Goal: Task Accomplishment & Management: Use online tool/utility

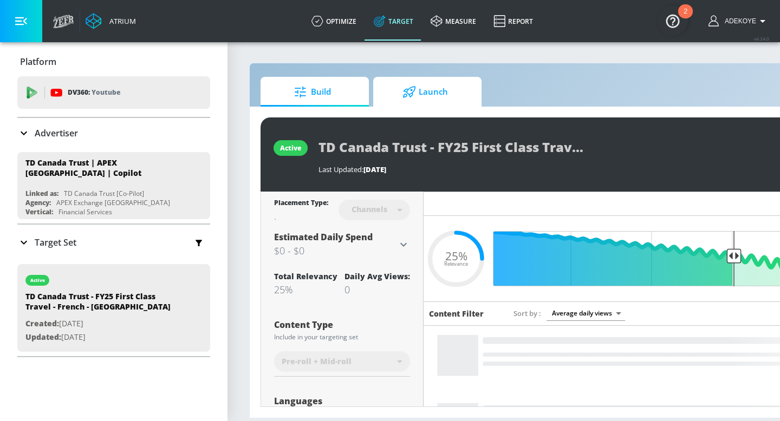
click at [421, 92] on span "Launch" at bounding box center [425, 92] width 82 height 26
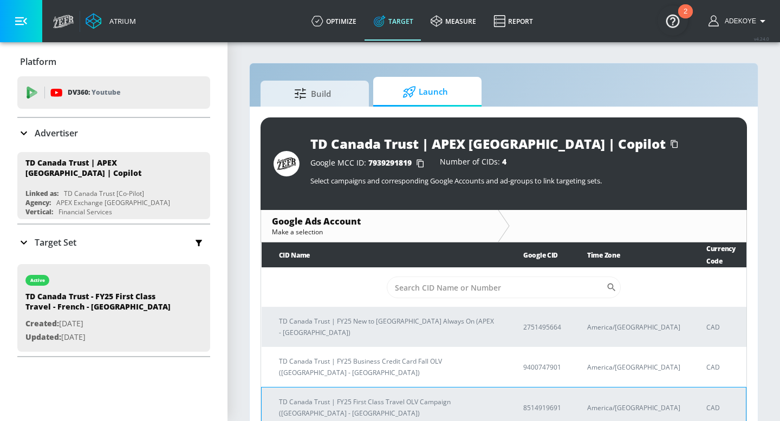
click at [351, 396] on p "TD Canada Trust | FY25 First Class Travel OLV Campaign ([GEOGRAPHIC_DATA] - [GE…" at bounding box center [388, 407] width 218 height 23
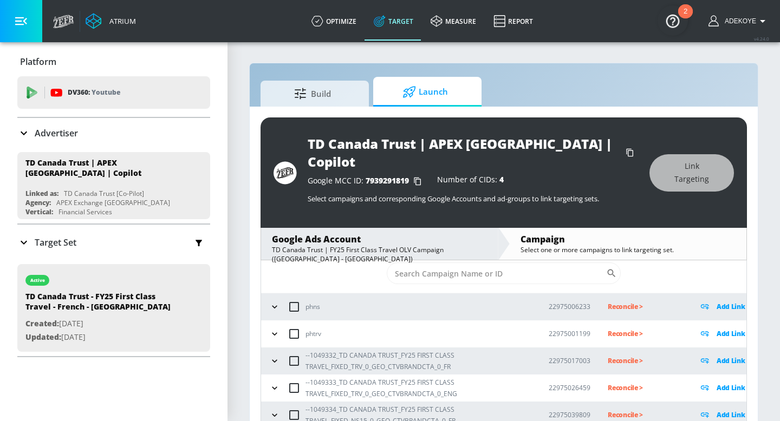
scroll to position [36, 0]
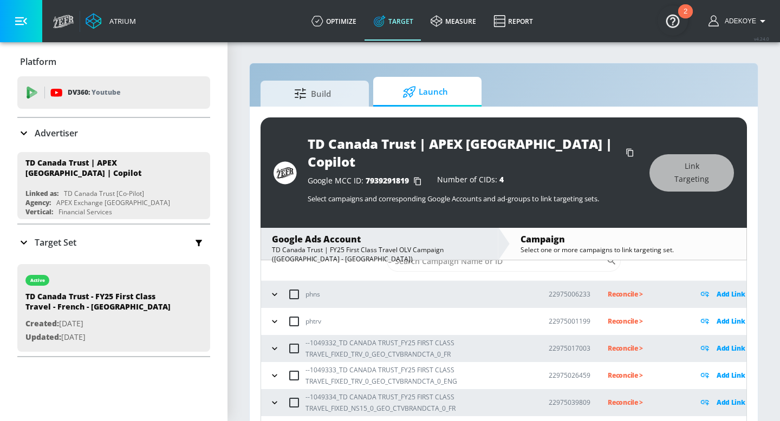
click at [276, 343] on icon "button" at bounding box center [274, 348] width 11 height 11
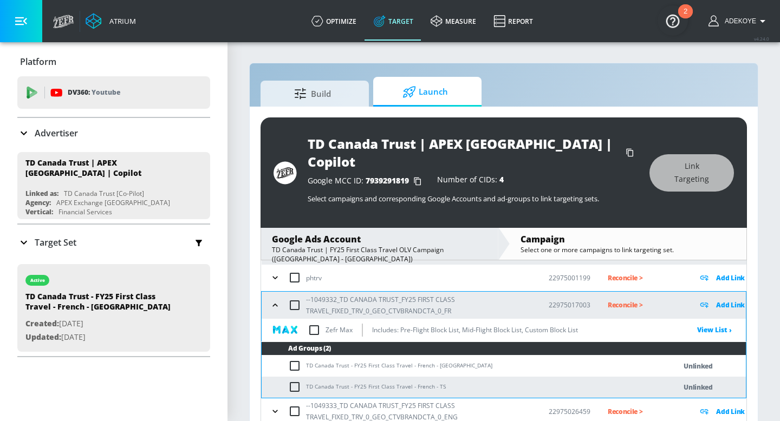
scroll to position [82, 0]
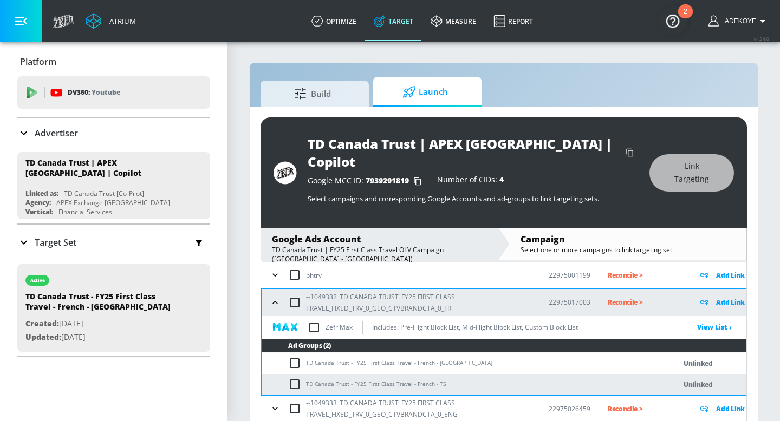
click at [295, 357] on input "checkbox" at bounding box center [297, 363] width 18 height 13
checkbox input "true"
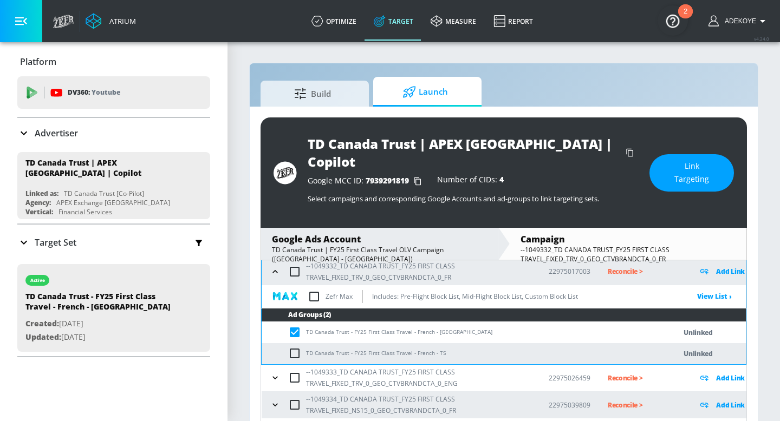
scroll to position [115, 0]
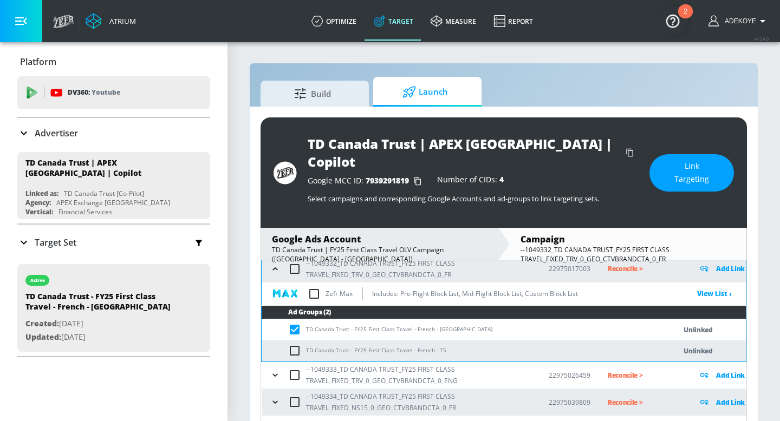
click at [271, 370] on icon "button" at bounding box center [275, 375] width 11 height 11
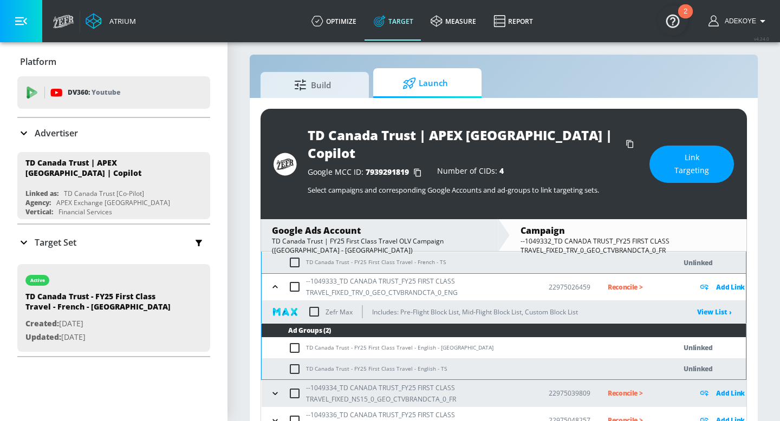
scroll to position [10, 0]
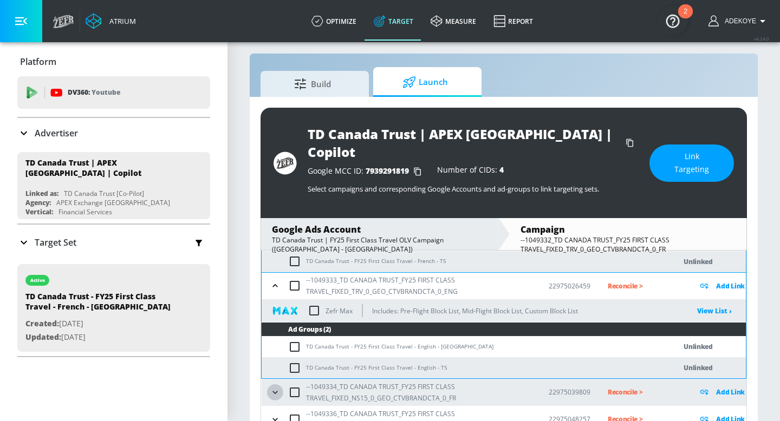
click at [272, 387] on icon "button" at bounding box center [275, 392] width 11 height 11
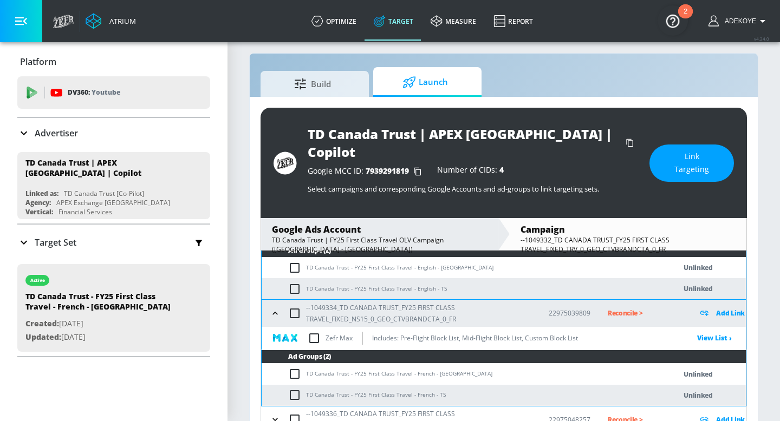
scroll to position [16, 0]
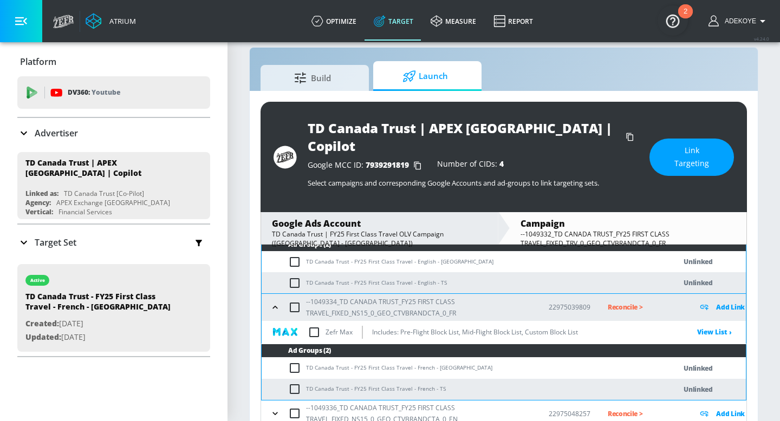
click at [294, 362] on input "checkbox" at bounding box center [297, 368] width 18 height 13
checkbox input "true"
click at [445, 358] on td "TD Canada Trust - FY25 First Class Travel - French - [GEOGRAPHIC_DATA]" at bounding box center [458, 368] width 392 height 21
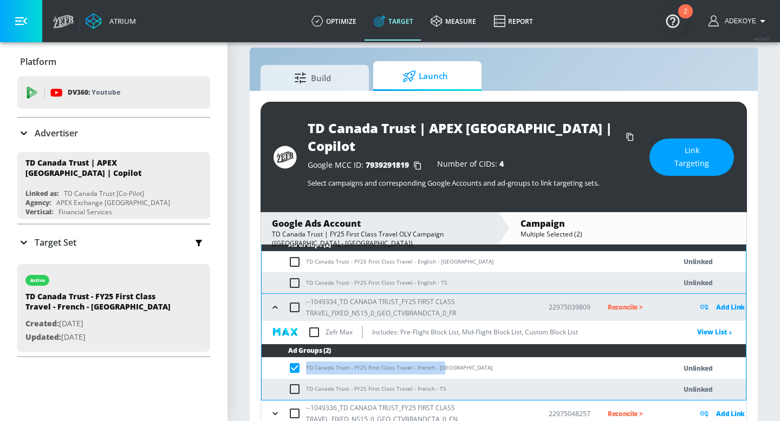
drag, startPoint x: 441, startPoint y: 350, endPoint x: 305, endPoint y: 350, distance: 136.5
click at [305, 358] on td "TD Canada Trust - FY25 First Class Travel - French - [GEOGRAPHIC_DATA]" at bounding box center [458, 368] width 392 height 21
copy td "TD Canada Trust - FY25 First Class Travel - French - [GEOGRAPHIC_DATA]"
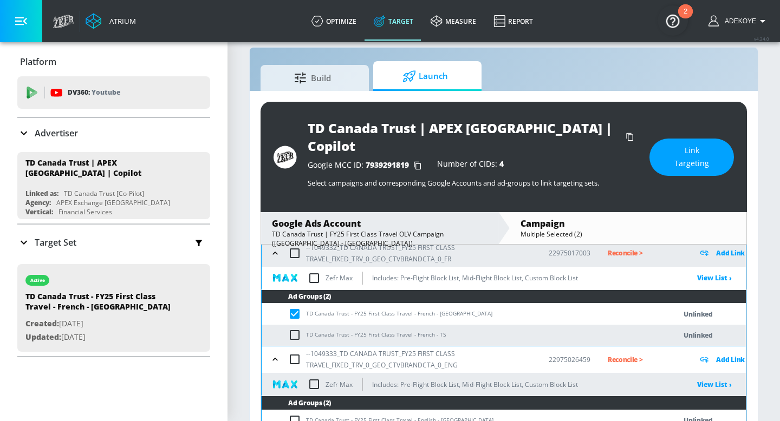
scroll to position [110, 0]
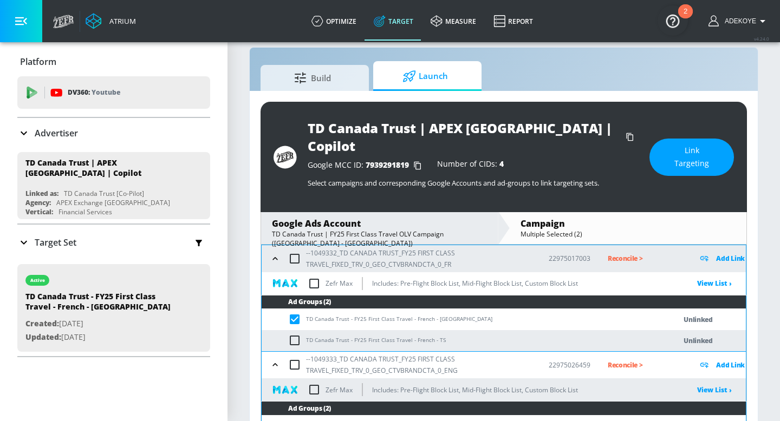
click at [700, 154] on span "Link Targeting" at bounding box center [691, 157] width 41 height 27
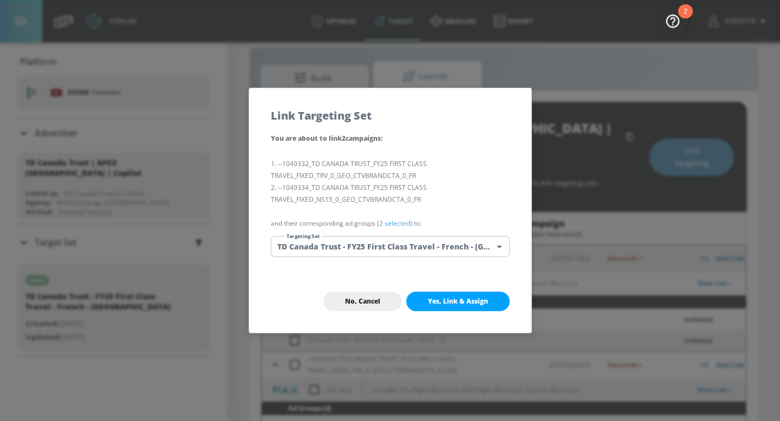
click at [434, 250] on body "Atrium optimize Target measure Report optimize Target measure Report v 4.24.0 A…" at bounding box center [390, 211] width 780 height 455
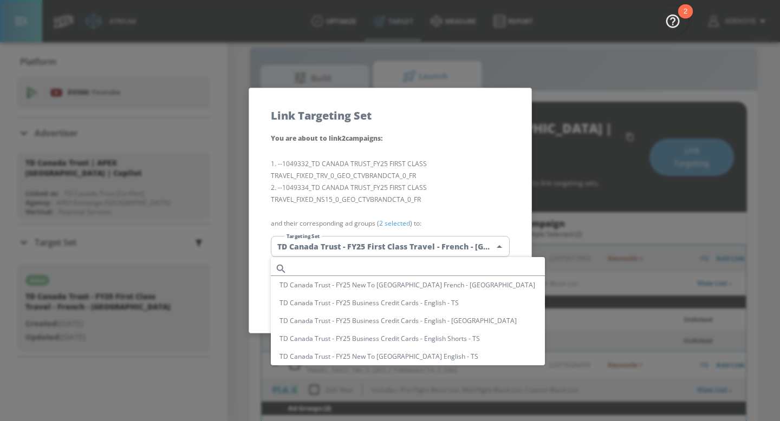
scroll to position [135, 0]
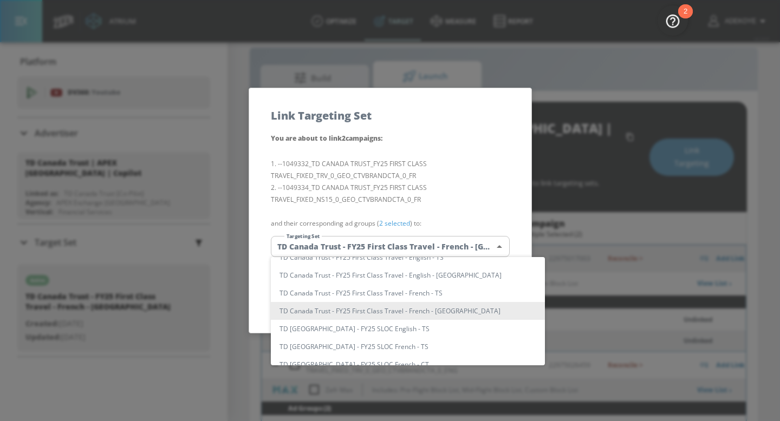
click at [413, 309] on li "TD Canada Trust - FY25 First Class Travel - French - [GEOGRAPHIC_DATA]" at bounding box center [408, 311] width 274 height 18
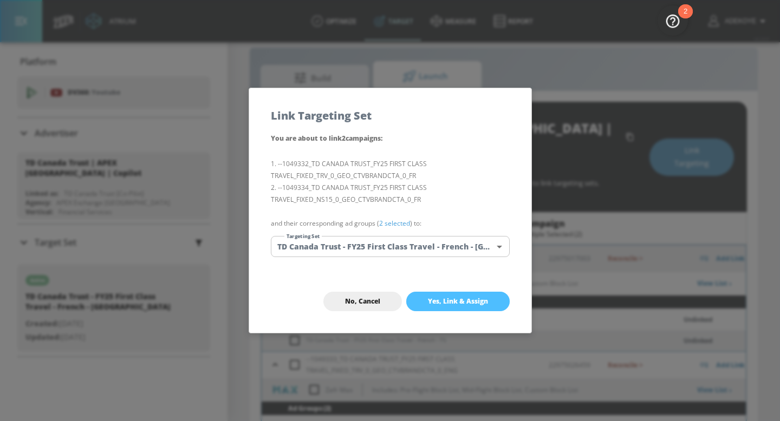
click at [459, 297] on span "Yes, Link & Assign" at bounding box center [458, 301] width 60 height 9
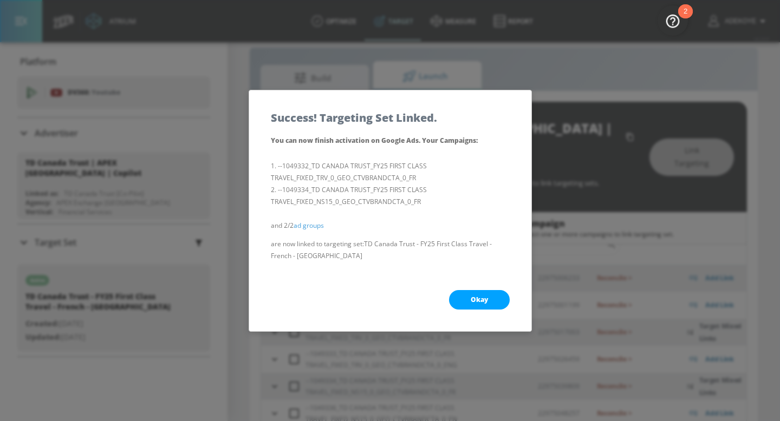
scroll to position [36, 0]
click at [487, 301] on button "Okay" at bounding box center [479, 299] width 61 height 19
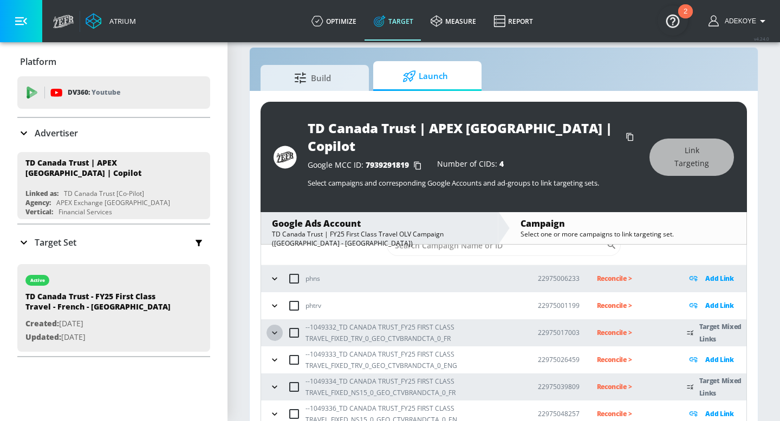
click at [273, 331] on icon "button" at bounding box center [274, 332] width 5 height 3
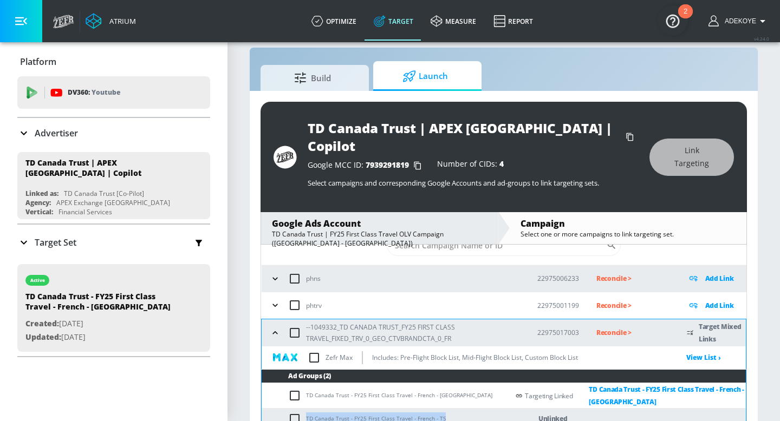
drag, startPoint x: 442, startPoint y: 400, endPoint x: 305, endPoint y: 400, distance: 136.5
click at [305, 408] on td "TD Canada Trust - FY25 First Class Travel - French - TS" at bounding box center [385, 418] width 247 height 21
click at [296, 413] on input "checkbox" at bounding box center [297, 419] width 18 height 13
checkbox input "true"
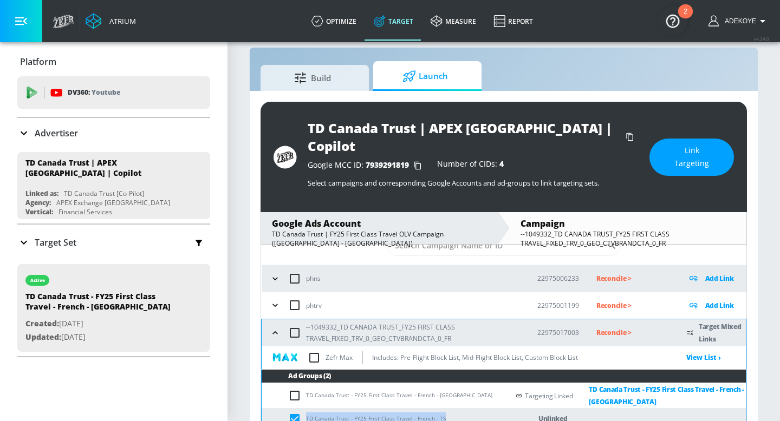
copy td "TD Canada Trust - FY25 First Class Travel - French - TS"
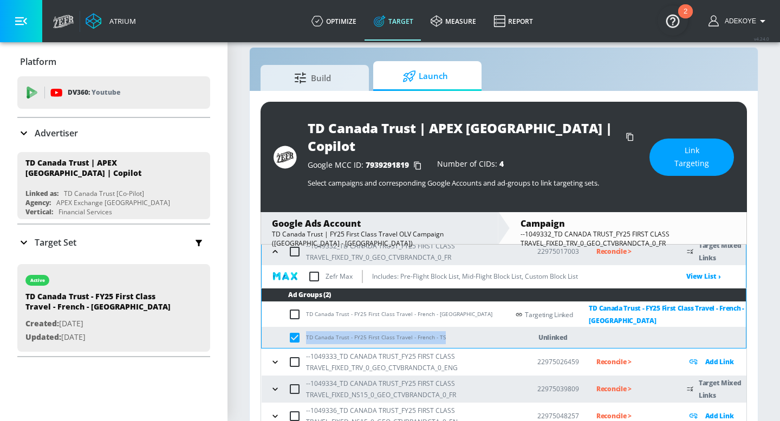
scroll to position [120, 0]
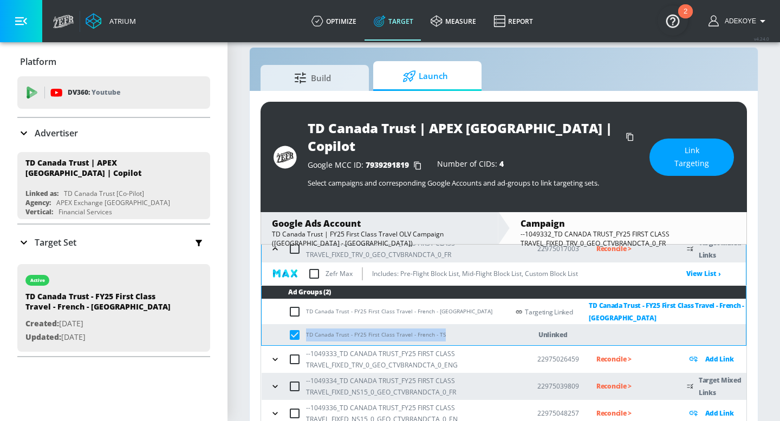
click at [275, 381] on icon "button" at bounding box center [275, 386] width 11 height 11
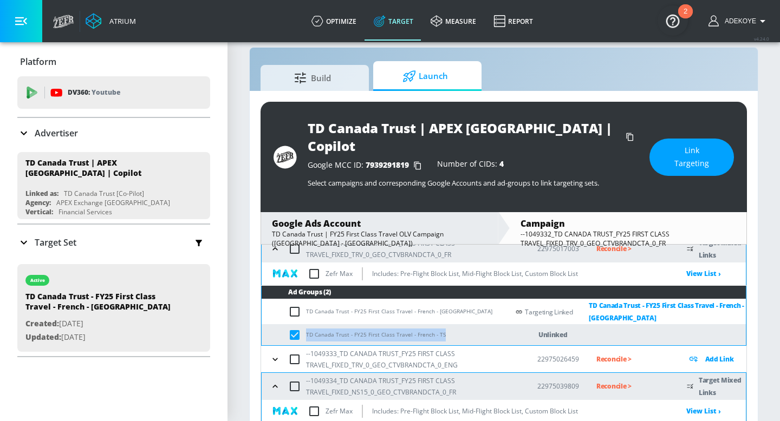
scroll to position [203, 0]
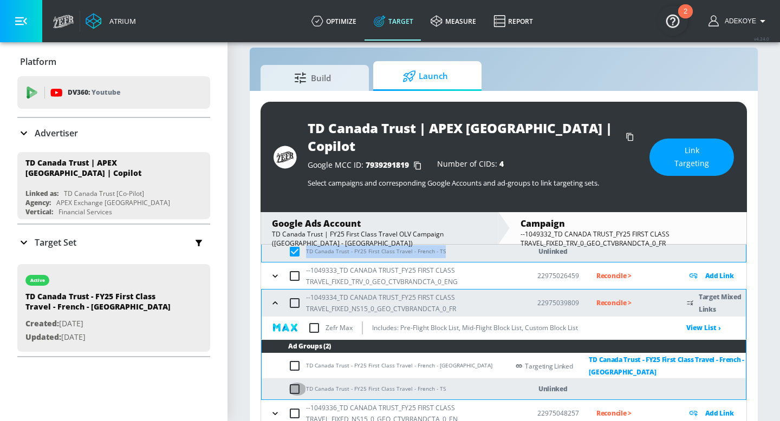
click at [299, 383] on input "checkbox" at bounding box center [297, 389] width 18 height 13
checkbox input "true"
click at [722, 144] on button "Link Targeting" at bounding box center [691, 157] width 84 height 37
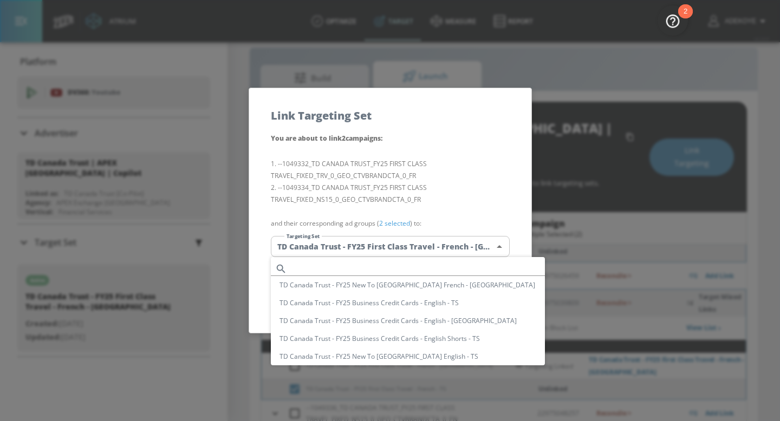
click at [473, 247] on body "Atrium optimize Target measure Report optimize Target measure Report v 4.24.0 A…" at bounding box center [390, 211] width 780 height 455
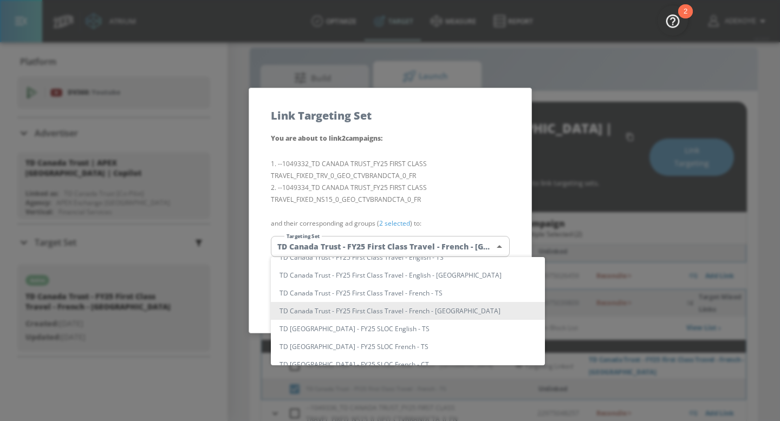
scroll to position [0, 0]
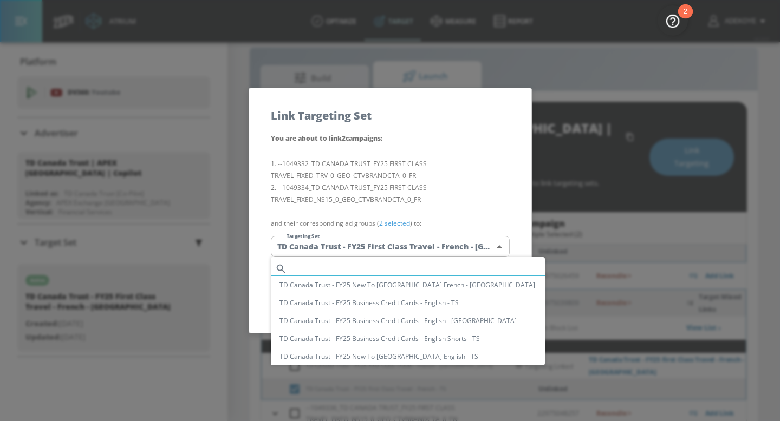
click at [414, 266] on input "text" at bounding box center [417, 269] width 253 height 15
paste input "TD Canada Trust - FY25 First Class Travel - French - TS"
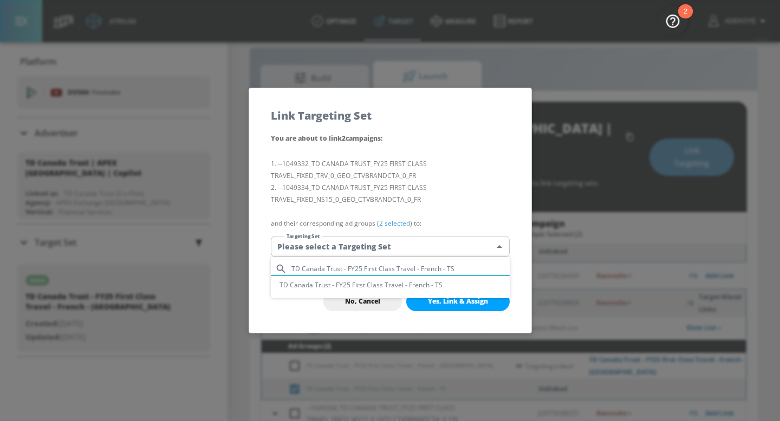
type input "TD Canada Trust - FY25 First Class Travel - French - TS"
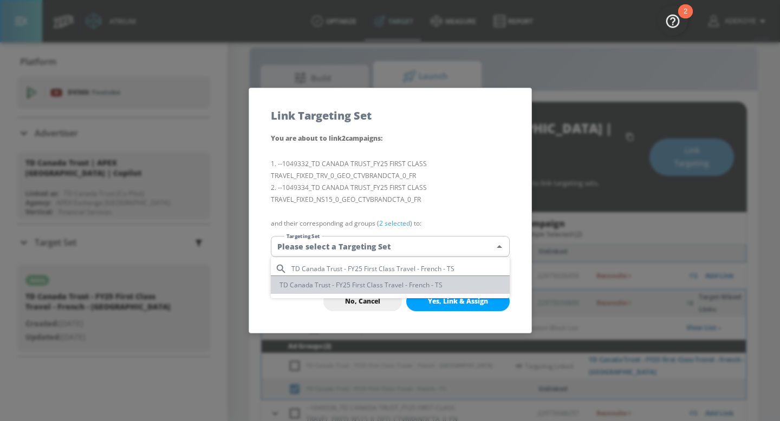
click at [404, 283] on li "TD Canada Trust - FY25 First Class Travel - French - TS" at bounding box center [390, 285] width 239 height 18
type input "b6aac868-9022-4fb9-8b11-89f29217d183"
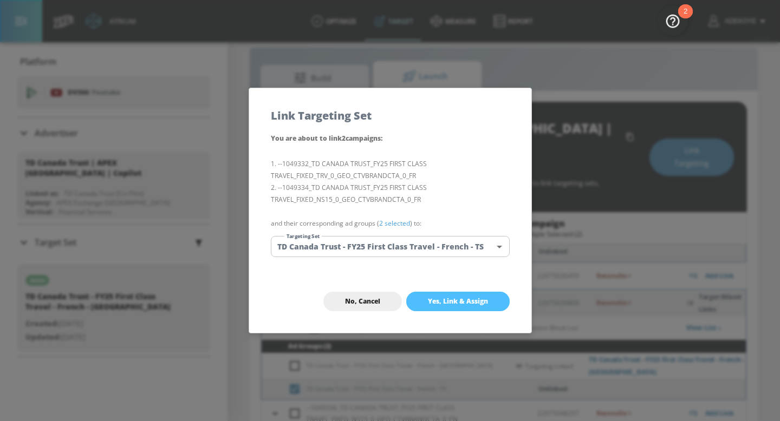
click at [460, 299] on span "Yes, Link & Assign" at bounding box center [458, 301] width 60 height 9
checkbox input "false"
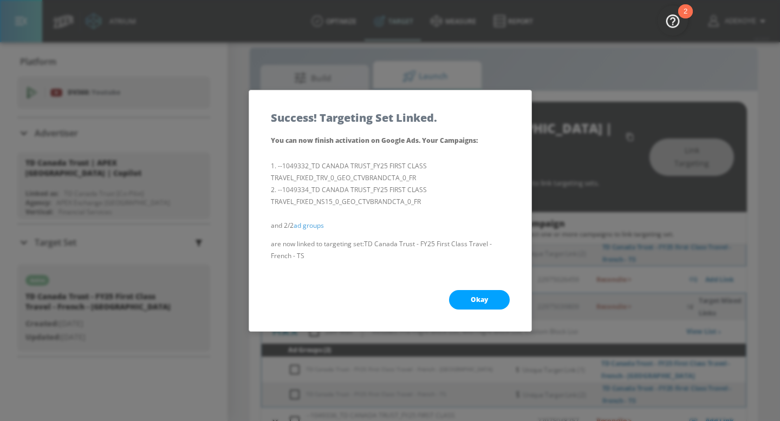
scroll to position [205, 0]
click at [477, 294] on button "Okay" at bounding box center [479, 299] width 61 height 19
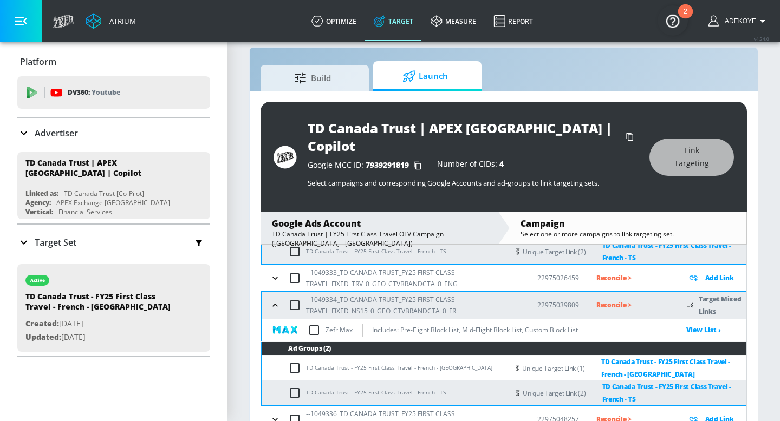
scroll to position [211, 0]
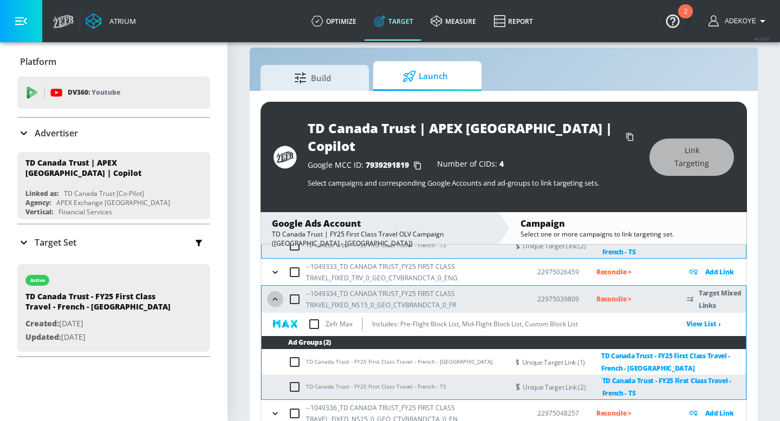
click at [281, 291] on button "button" at bounding box center [275, 299] width 16 height 16
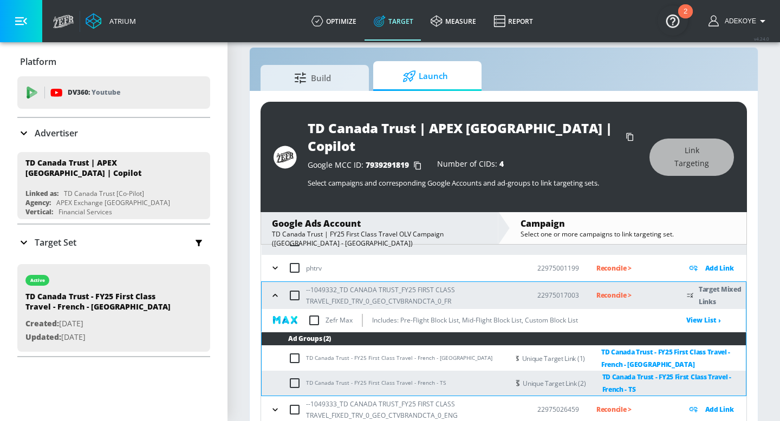
scroll to position [71, 0]
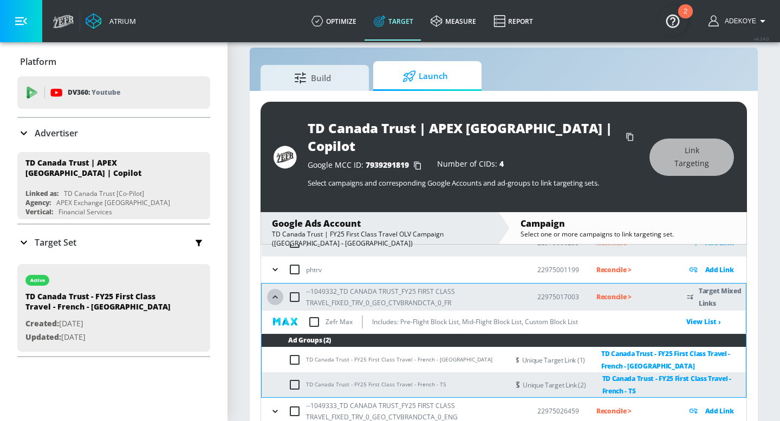
click at [276, 292] on icon "button" at bounding box center [275, 297] width 11 height 11
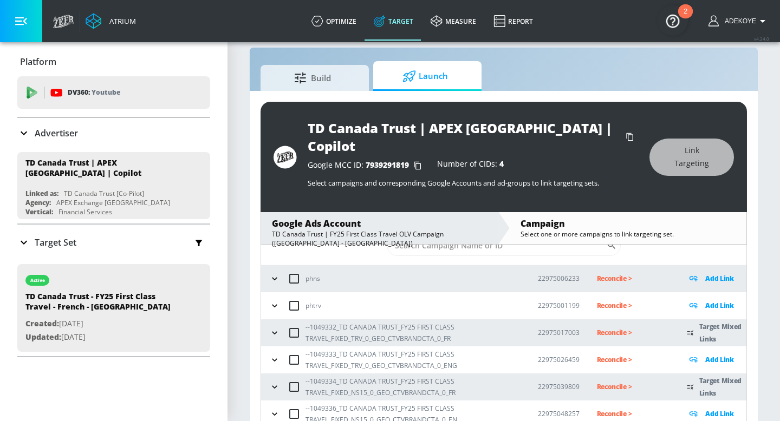
click at [271, 355] on icon "button" at bounding box center [274, 360] width 11 height 11
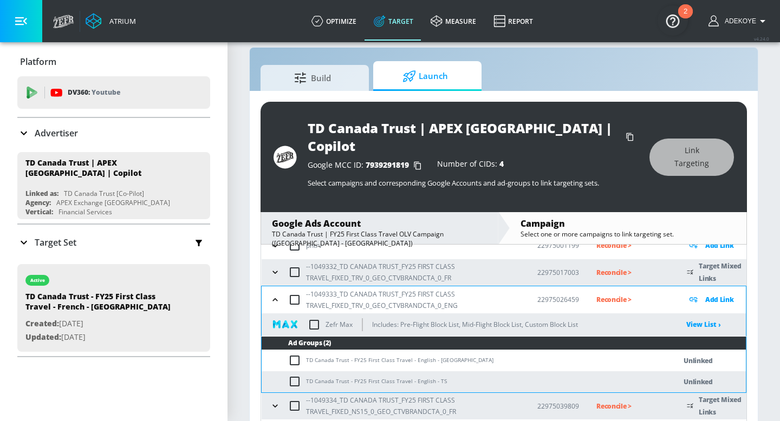
scroll to position [115, 0]
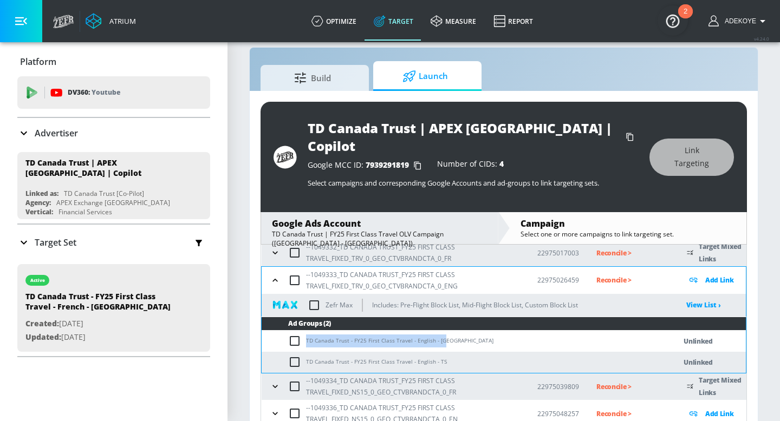
drag, startPoint x: 445, startPoint y: 321, endPoint x: 305, endPoint y: 321, distance: 139.7
click at [305, 331] on td "TD Canada Trust - FY25 First Class Travel - English - [GEOGRAPHIC_DATA]" at bounding box center [458, 341] width 392 height 21
copy td "TD Canada Trust - FY25 First Class Travel - English - [GEOGRAPHIC_DATA]"
click at [294, 335] on input "checkbox" at bounding box center [297, 341] width 18 height 13
checkbox input "true"
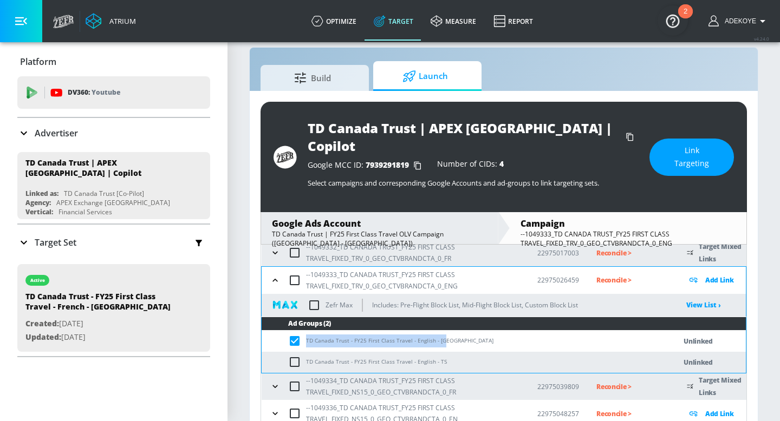
click at [273, 408] on icon "button" at bounding box center [275, 413] width 11 height 11
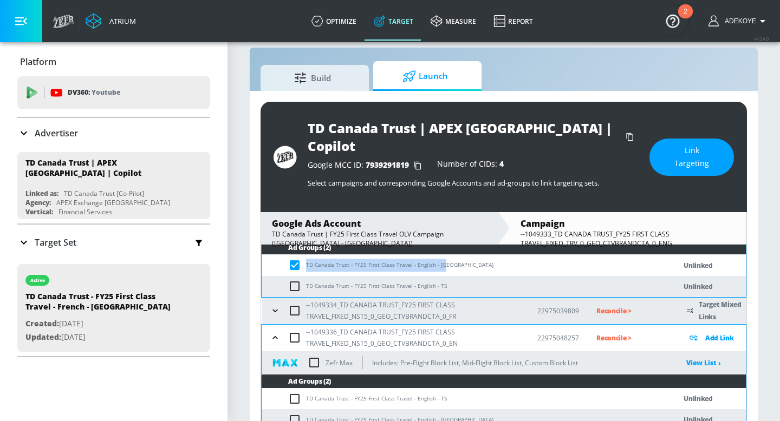
scroll to position [196, 0]
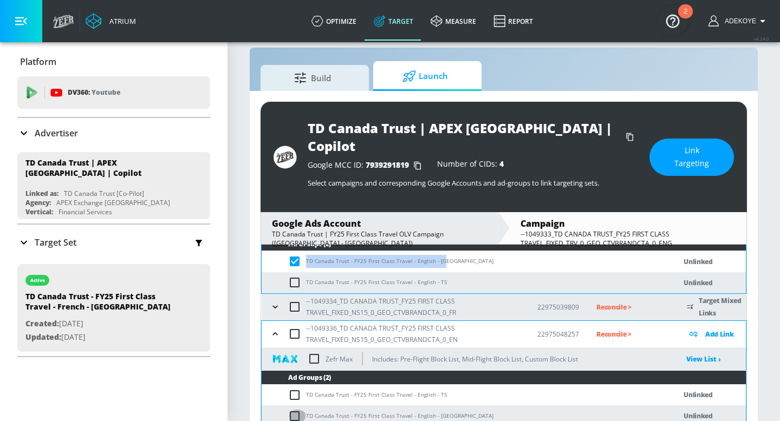
click at [295, 410] on input "checkbox" at bounding box center [297, 416] width 18 height 13
checkbox input "true"
copy td "TD Canada Trust - FY25 First Class Travel - English - [GEOGRAPHIC_DATA]"
click at [693, 146] on span "Link Targeting" at bounding box center [691, 157] width 41 height 27
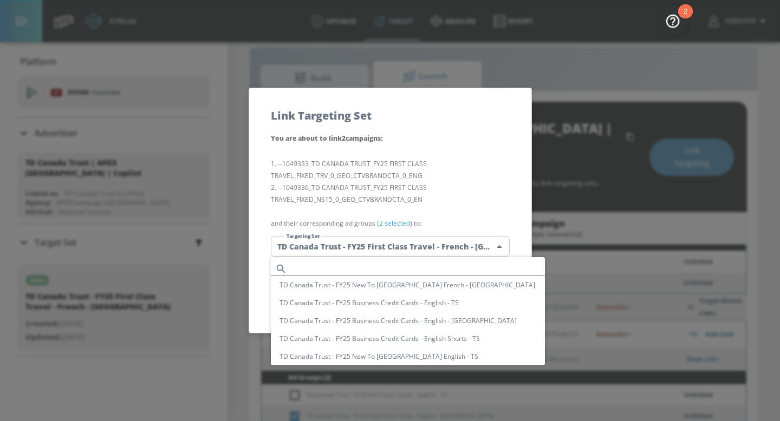
click at [459, 243] on body "Atrium optimize Target measure Report optimize Target measure Report v 4.24.0 A…" at bounding box center [390, 211] width 780 height 455
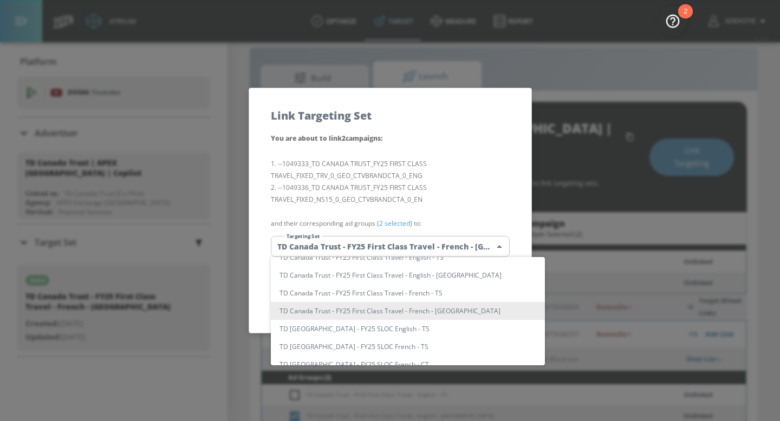
click at [431, 273] on li "TD Canada Trust - FY25 First Class Travel - English - [GEOGRAPHIC_DATA]" at bounding box center [408, 275] width 274 height 18
type input "81ee369a-3abf-457b-93e7-5345a1076dba"
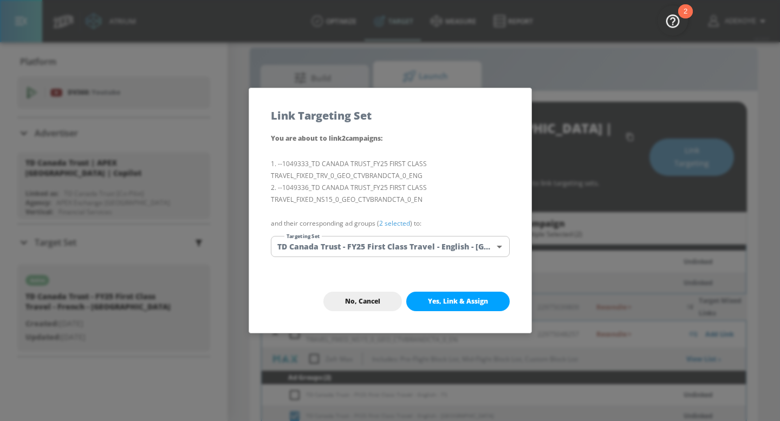
click at [472, 298] on span "Yes, Link & Assign" at bounding box center [458, 301] width 60 height 9
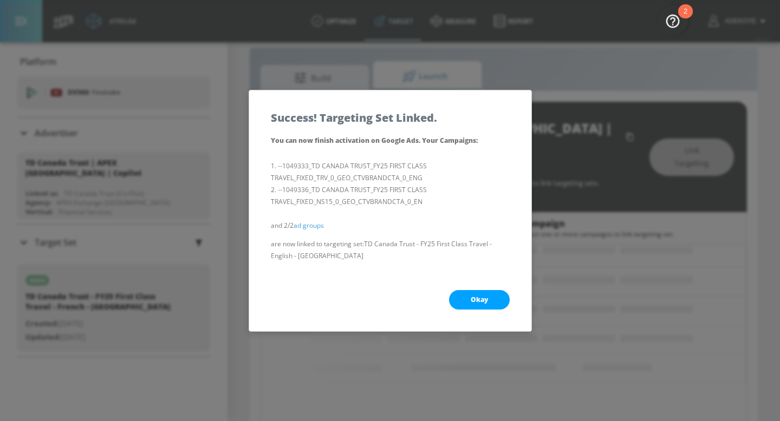
scroll to position [0, 0]
click at [486, 298] on span "Okay" at bounding box center [479, 300] width 17 height 9
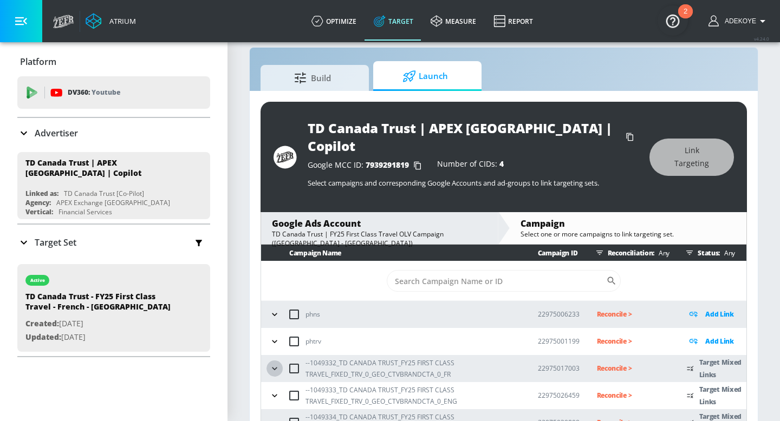
click at [274, 363] on icon "button" at bounding box center [274, 368] width 11 height 11
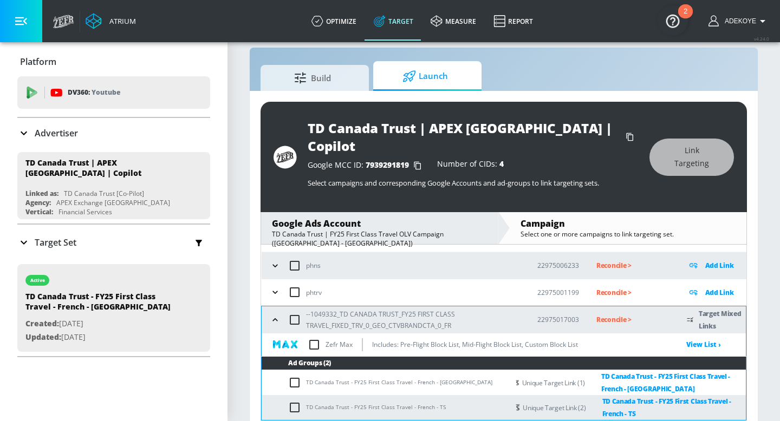
scroll to position [19, 0]
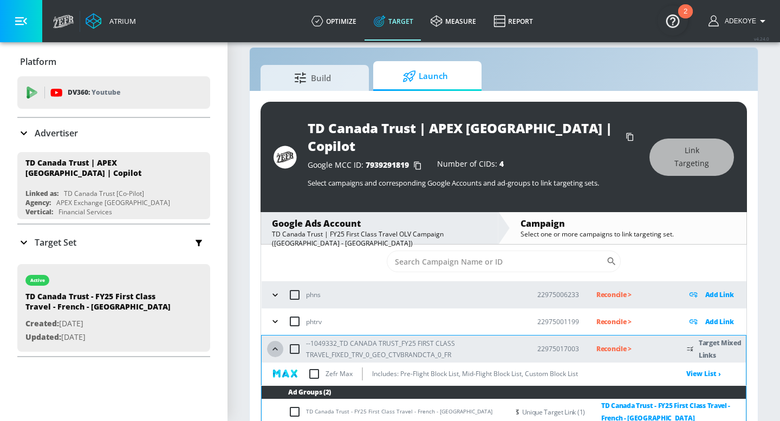
click at [276, 344] on icon "button" at bounding box center [275, 349] width 11 height 11
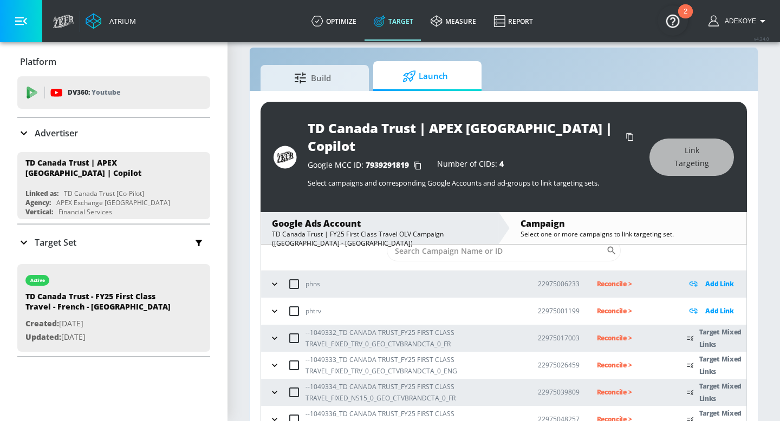
scroll to position [36, 0]
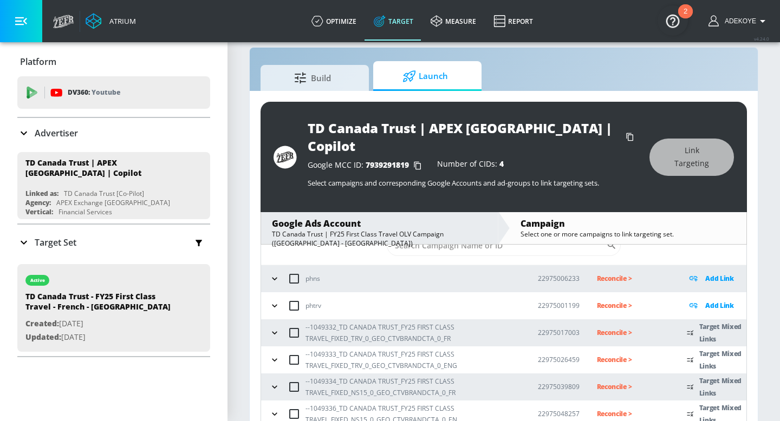
click at [272, 355] on icon "button" at bounding box center [274, 360] width 11 height 11
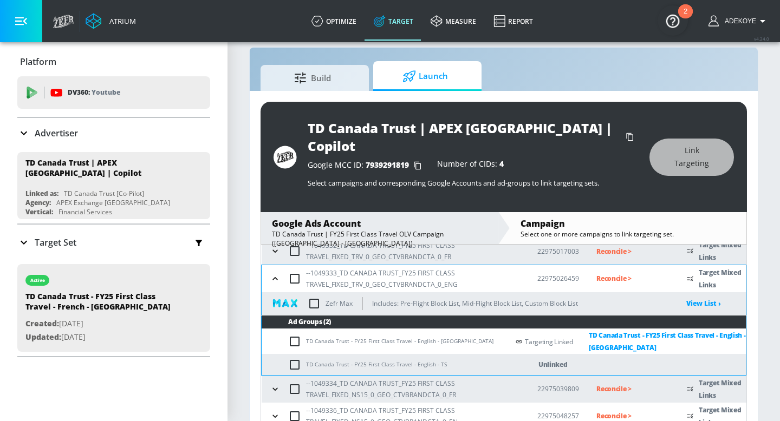
scroll to position [120, 0]
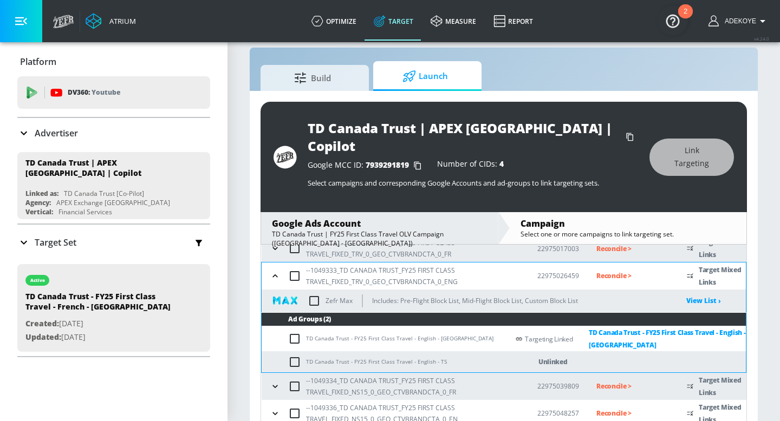
click at [388, 351] on td "TD Canada Trust - FY25 First Class Travel - English - TS" at bounding box center [385, 361] width 247 height 21
copy td "TD Canada Trust - FY25 First Class Travel - English - TS"
click at [296, 356] on input "checkbox" at bounding box center [297, 362] width 18 height 13
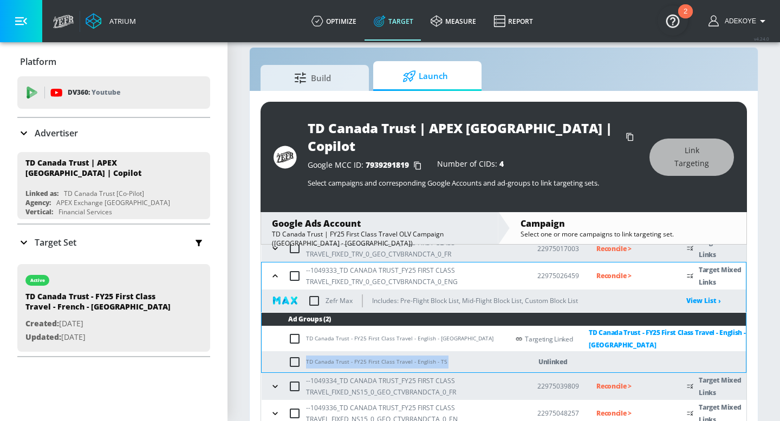
checkbox input "true"
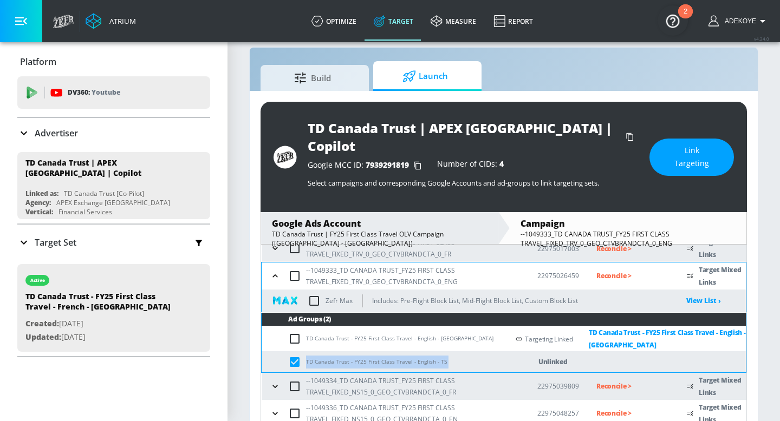
click at [277, 412] on icon "button" at bounding box center [274, 413] width 5 height 3
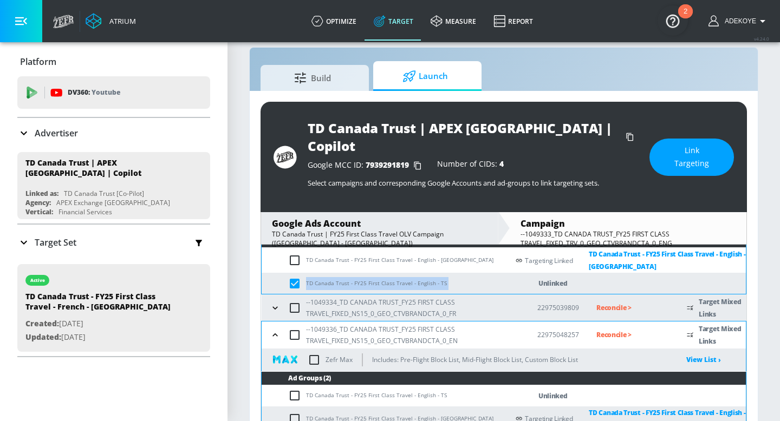
scroll to position [203, 0]
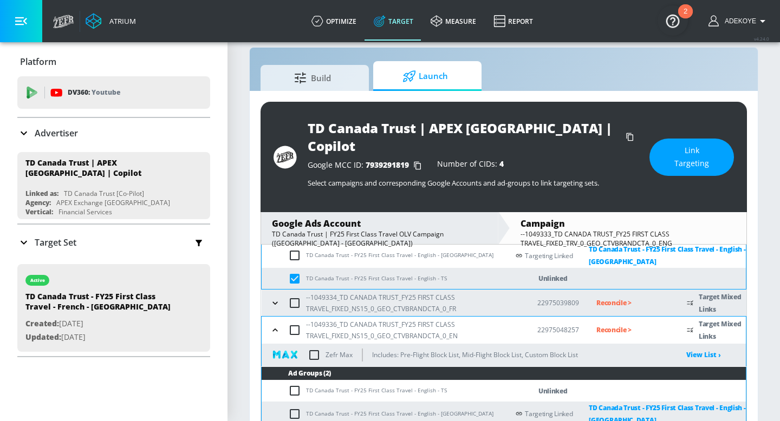
click at [294, 381] on td "TD Canada Trust - FY25 First Class Travel - English - TS" at bounding box center [385, 391] width 247 height 21
click at [294, 385] on input "checkbox" at bounding box center [297, 391] width 18 height 13
checkbox input "true"
click at [437, 381] on td "TD Canada Trust - FY25 First Class Travel - English - TS" at bounding box center [385, 391] width 247 height 21
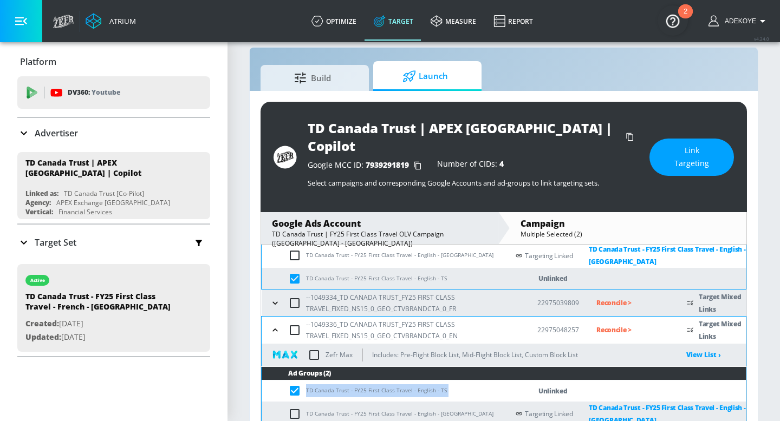
click at [437, 381] on td "TD Canada Trust - FY25 First Class Travel - English - TS" at bounding box center [385, 391] width 247 height 21
copy td "TD Canada Trust - FY25 First Class Travel - English - TS"
click at [707, 144] on span "Link Targeting" at bounding box center [691, 157] width 41 height 27
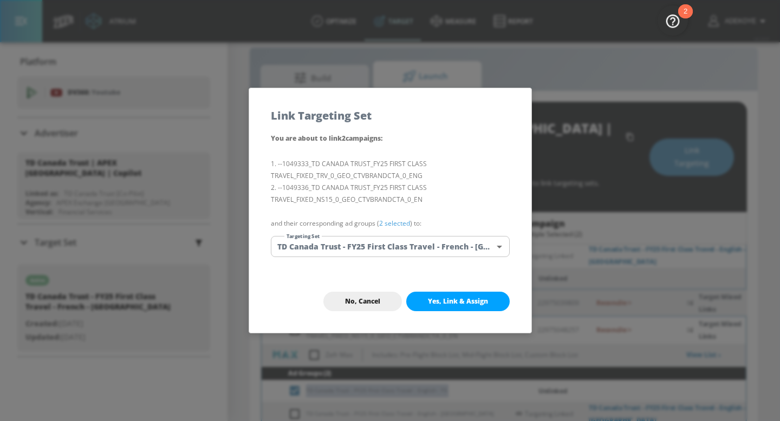
click at [460, 248] on body "Atrium optimize Target measure Report optimize Target measure Report v 4.24.0 A…" at bounding box center [390, 211] width 780 height 455
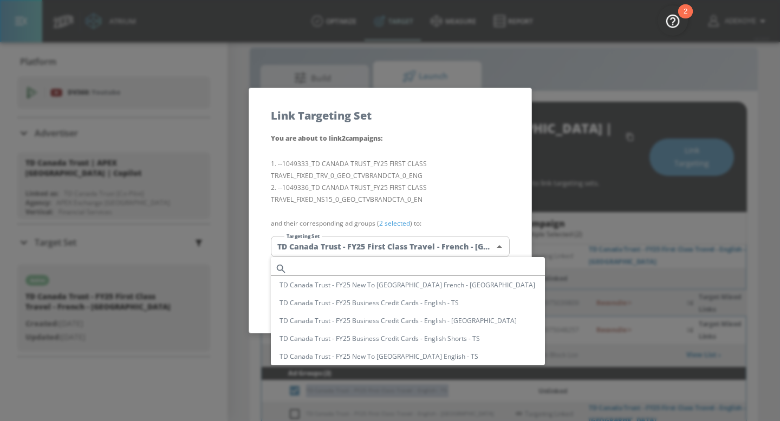
scroll to position [135, 0]
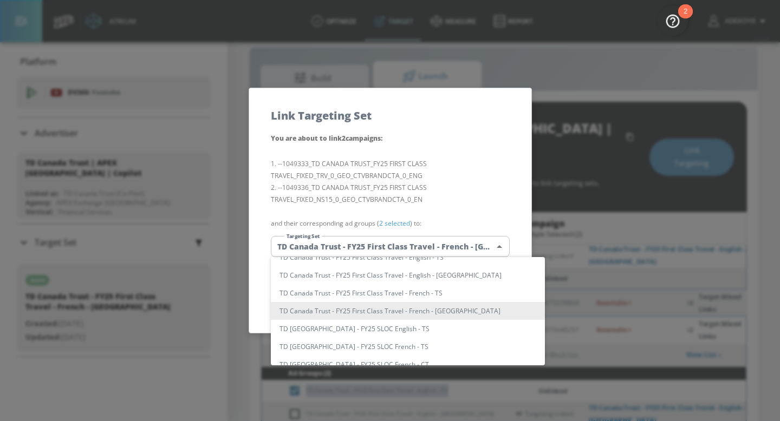
click at [442, 260] on li "TD Canada Trust - FY25 First Class Travel - English - TS" at bounding box center [408, 258] width 274 height 18
type input "847d3a8d-1898-460a-b861-afb1bd61f5ee"
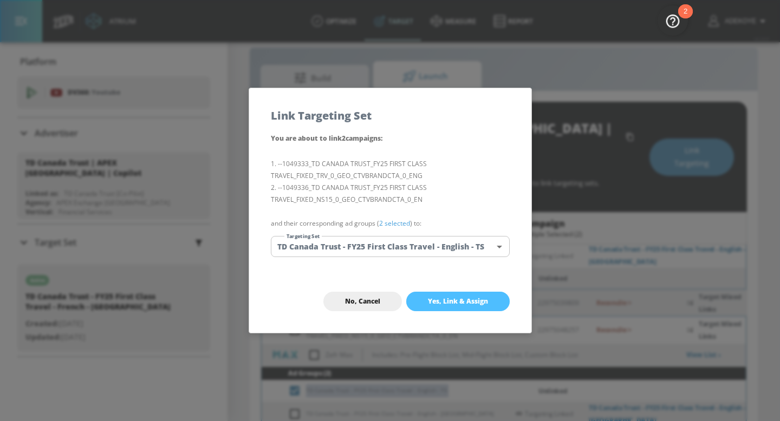
click at [448, 298] on span "Yes, Link & Assign" at bounding box center [458, 301] width 60 height 9
checkbox input "false"
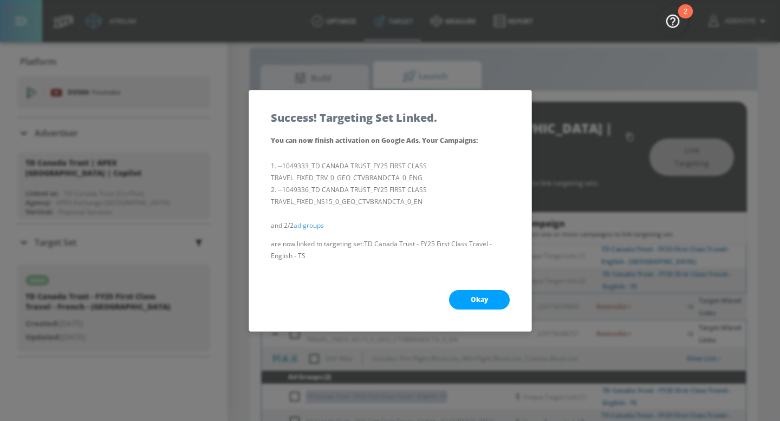
click at [466, 296] on button "Okay" at bounding box center [479, 299] width 61 height 19
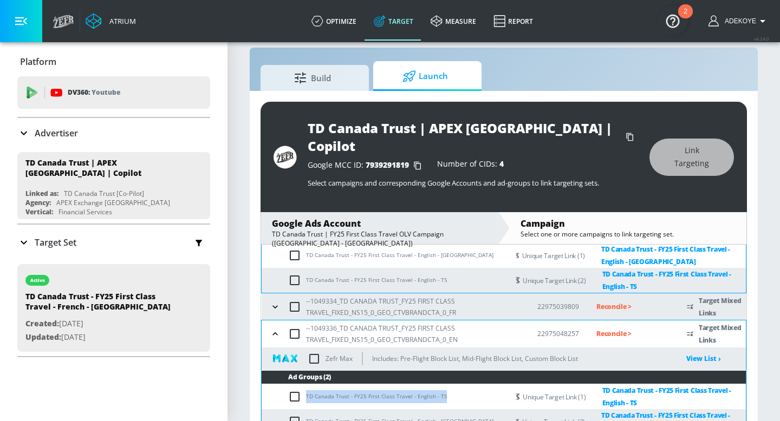
scroll to position [211, 0]
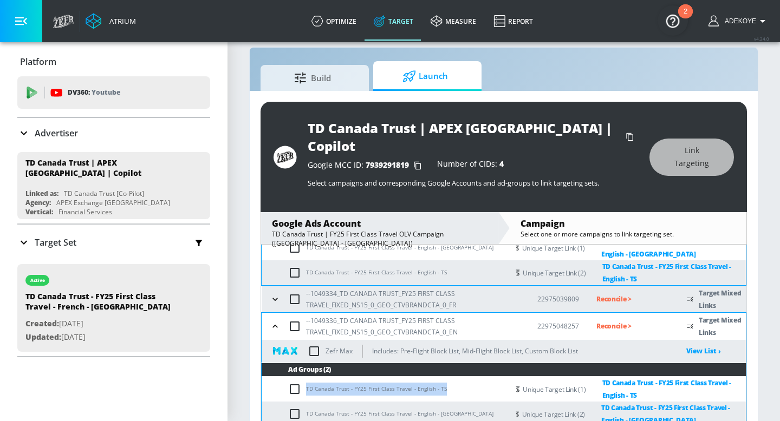
click at [276, 325] on icon "button" at bounding box center [274, 326] width 5 height 3
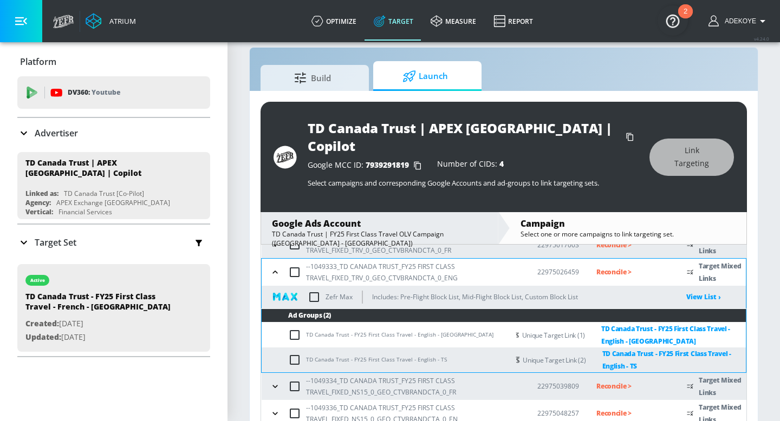
scroll to position [123, 0]
click at [607, 407] on p "Reconcile >" at bounding box center [632, 413] width 73 height 12
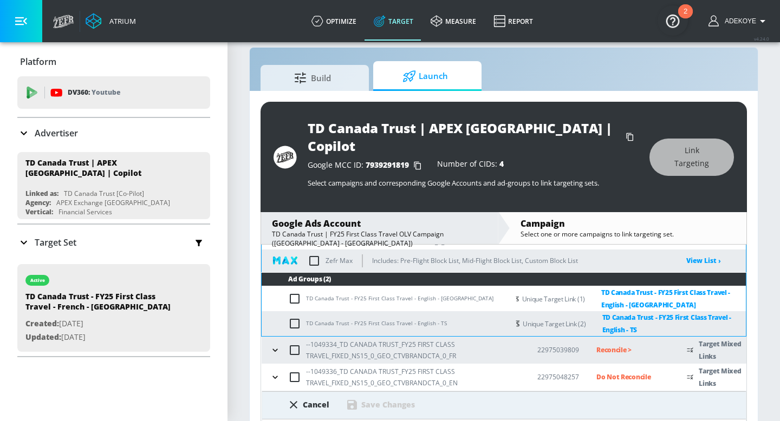
scroll to position [181, 0]
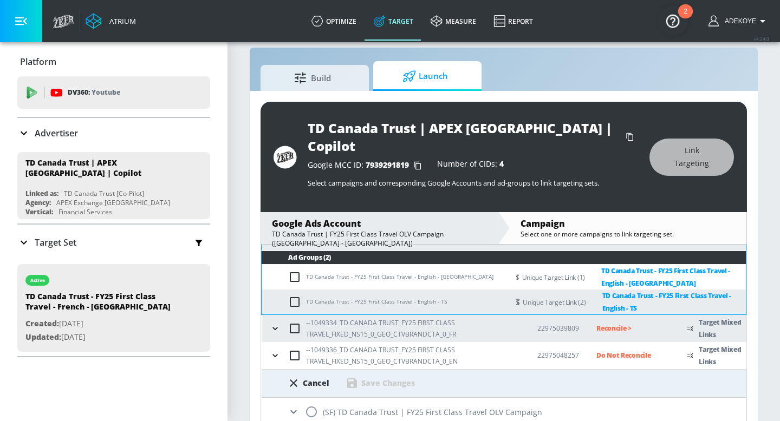
click at [315, 401] on input "radio" at bounding box center [311, 412] width 23 height 23
radio input "true"
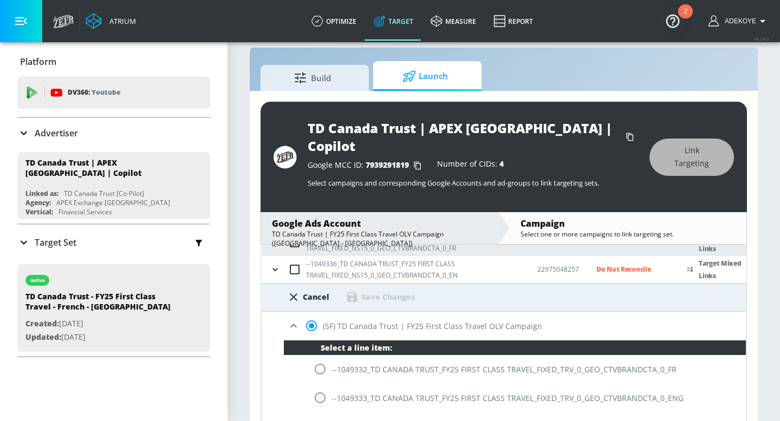
scroll to position [333, 0]
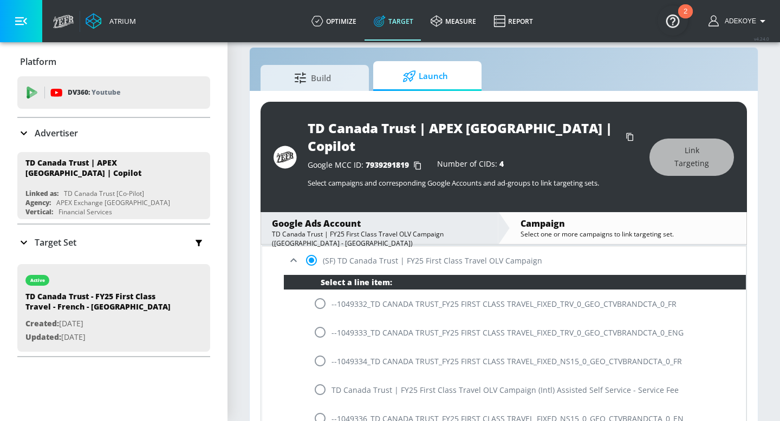
click at [320, 407] on input "radio" at bounding box center [320, 418] width 23 height 23
radio input "true"
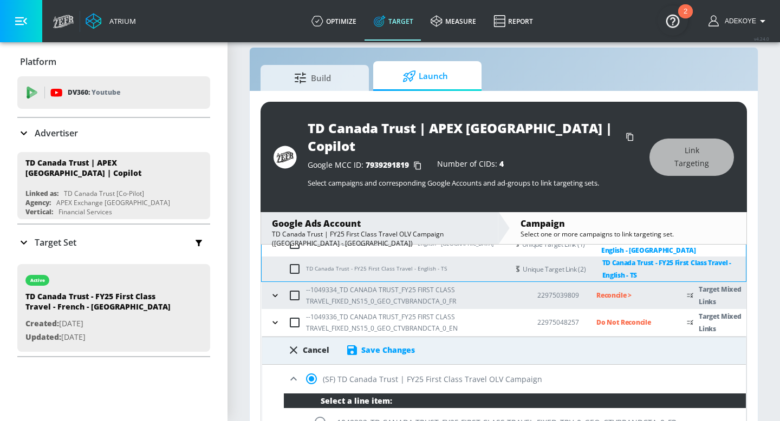
scroll to position [191, 0]
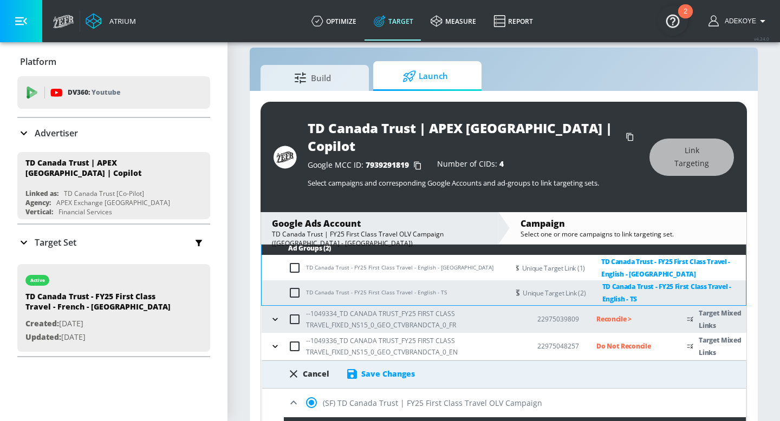
click at [374, 369] on div "Save Changes" at bounding box center [388, 374] width 54 height 10
click at [279, 314] on icon "button" at bounding box center [275, 319] width 11 height 11
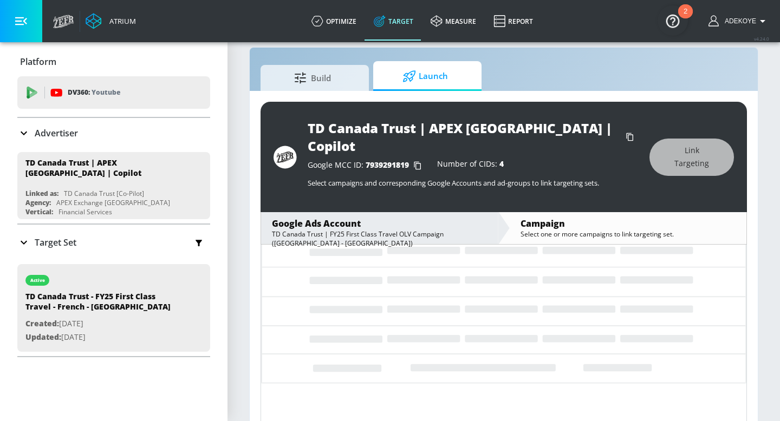
scroll to position [36, 0]
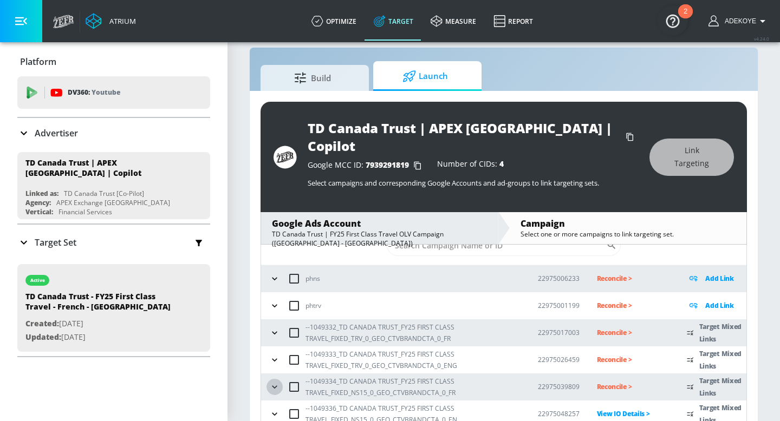
click at [275, 382] on icon "button" at bounding box center [274, 387] width 11 height 11
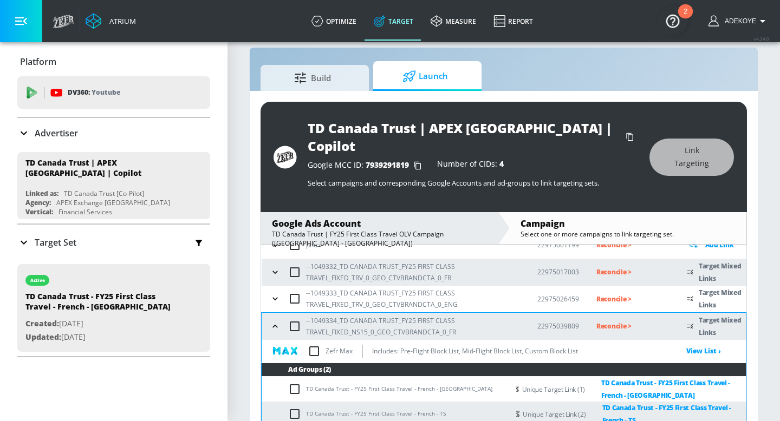
scroll to position [123, 0]
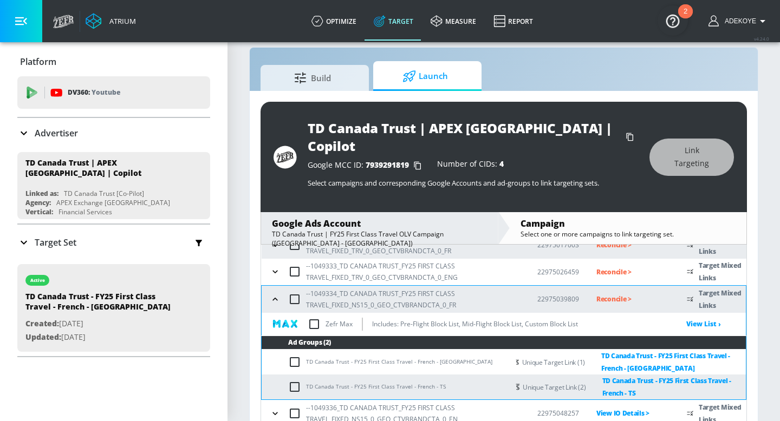
click at [622, 293] on p "Reconcile >" at bounding box center [632, 299] width 73 height 12
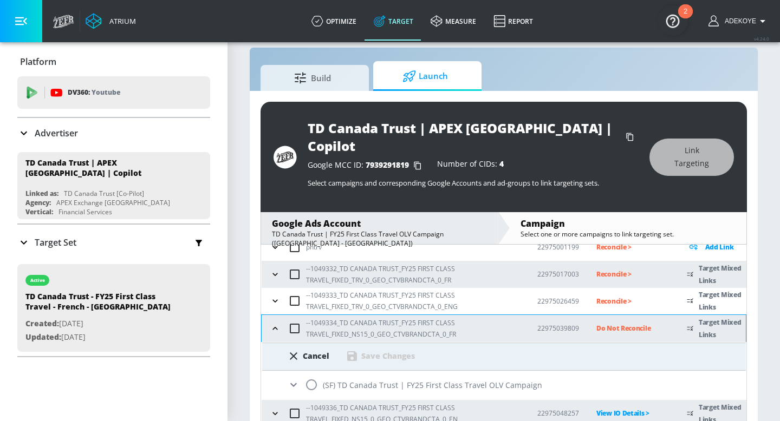
scroll to position [94, 0]
click at [314, 374] on input "radio" at bounding box center [311, 385] width 23 height 23
radio input "true"
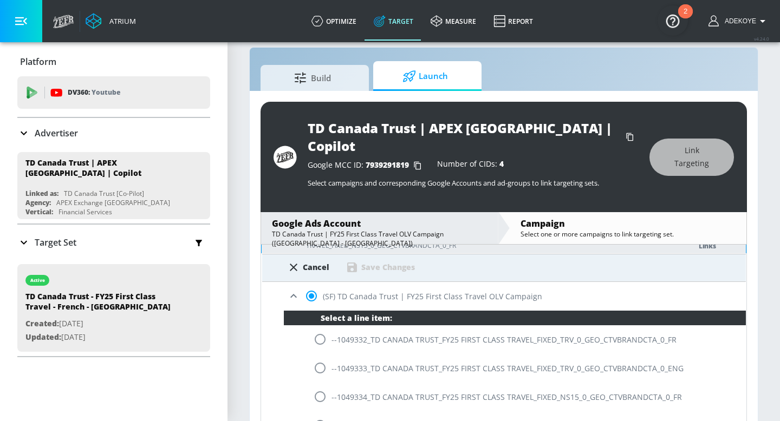
scroll to position [187, 0]
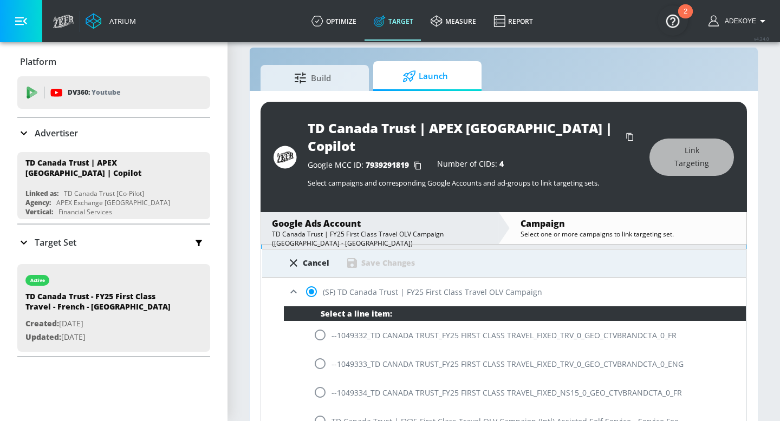
click at [322, 381] on input "radio" at bounding box center [320, 392] width 23 height 23
radio input "true"
click at [392, 258] on div "Save Changes" at bounding box center [388, 263] width 54 height 10
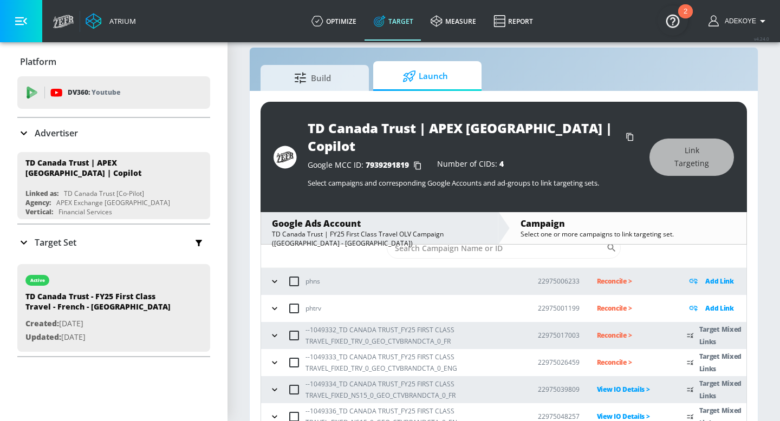
scroll to position [36, 0]
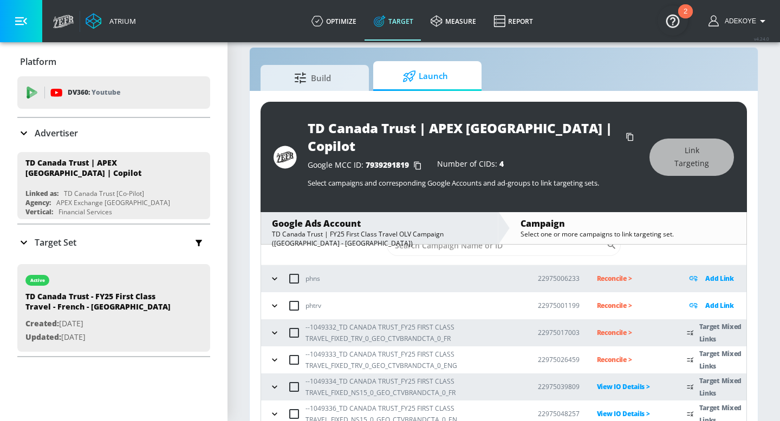
click at [621, 354] on p "Reconcile >" at bounding box center [633, 360] width 73 height 12
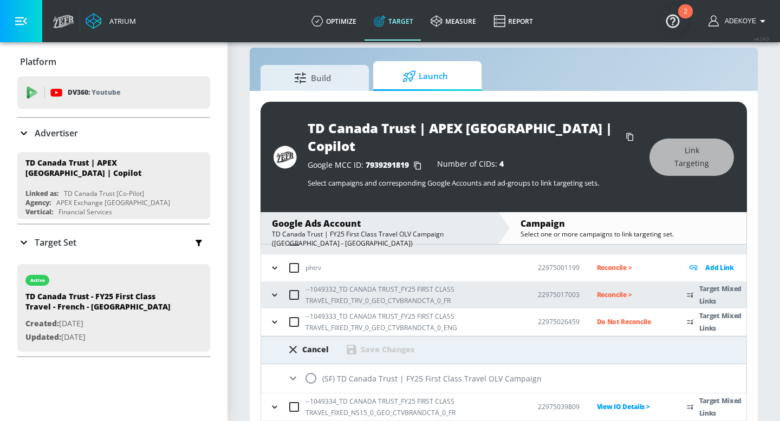
scroll to position [75, 0]
click at [313, 366] on input "radio" at bounding box center [310, 377] width 23 height 23
radio input "true"
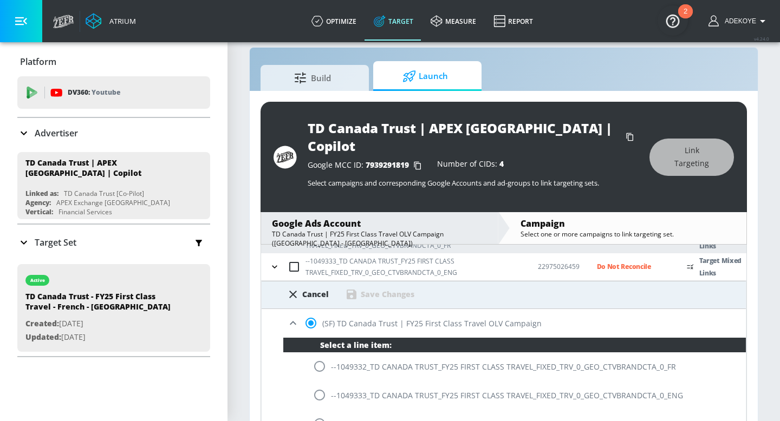
scroll to position [131, 0]
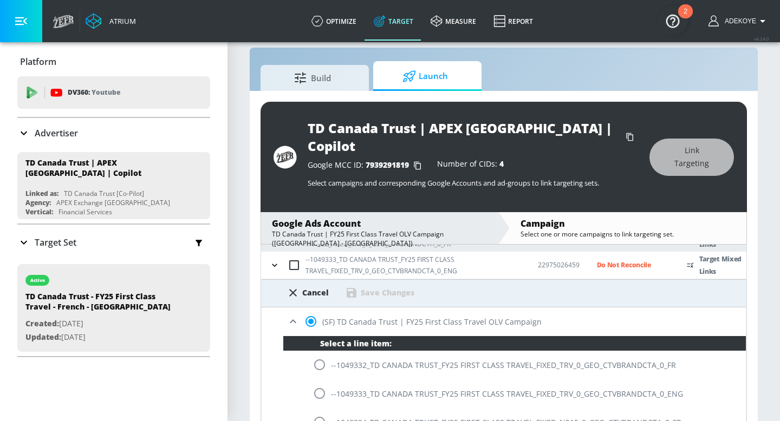
click at [319, 382] on input "radio" at bounding box center [319, 393] width 23 height 23
radio input "true"
click at [387, 288] on div "Save Changes" at bounding box center [388, 293] width 54 height 10
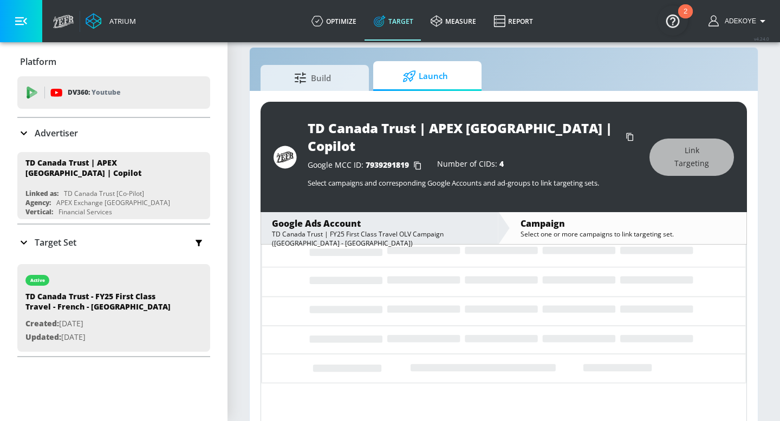
scroll to position [36, 0]
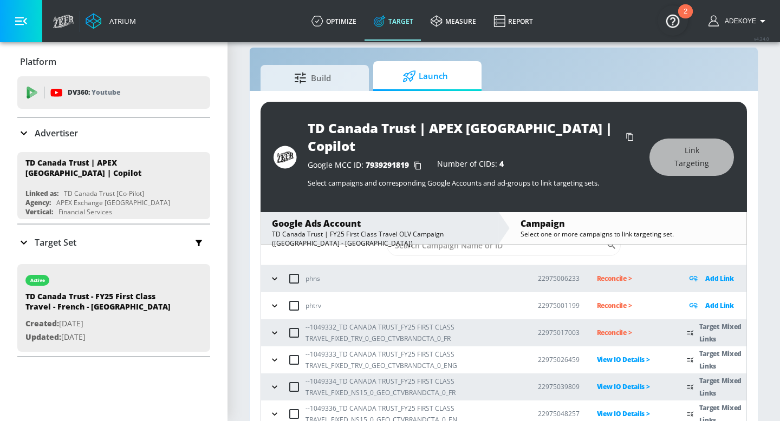
click at [277, 328] on icon "button" at bounding box center [274, 333] width 11 height 11
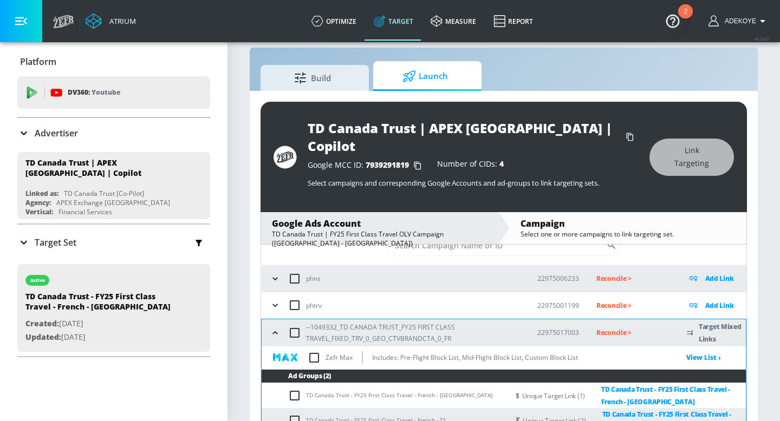
click at [615, 327] on p "Reconcile >" at bounding box center [632, 333] width 73 height 12
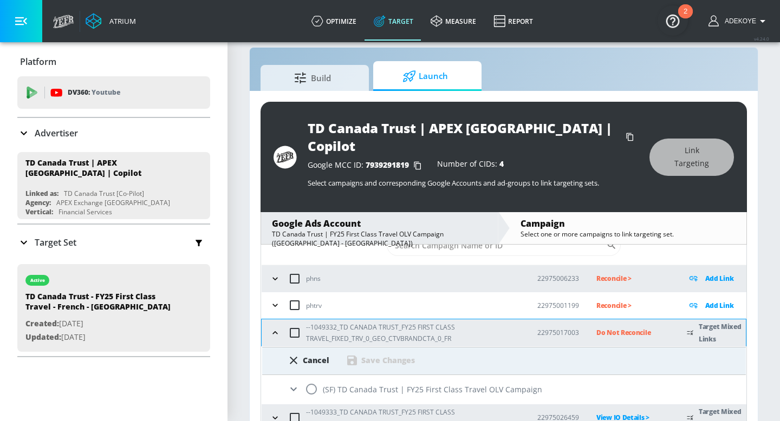
click at [314, 378] on input "radio" at bounding box center [311, 389] width 23 height 23
radio input "true"
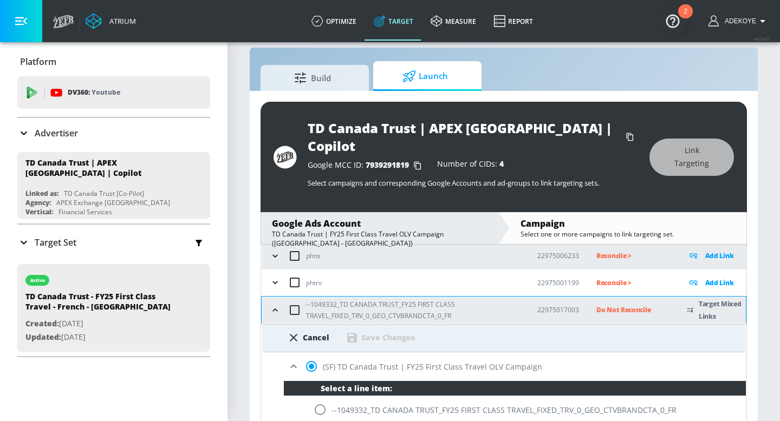
scroll to position [60, 0]
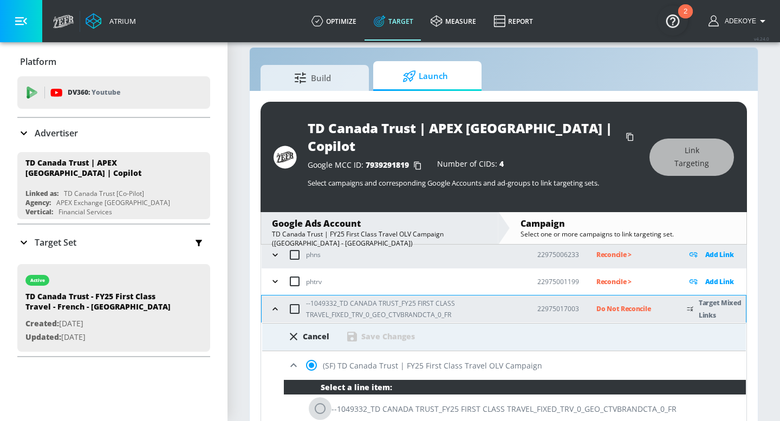
click at [318, 398] on input "radio" at bounding box center [320, 409] width 23 height 23
radio input "true"
click at [393, 331] on div "Save Changes" at bounding box center [388, 336] width 54 height 10
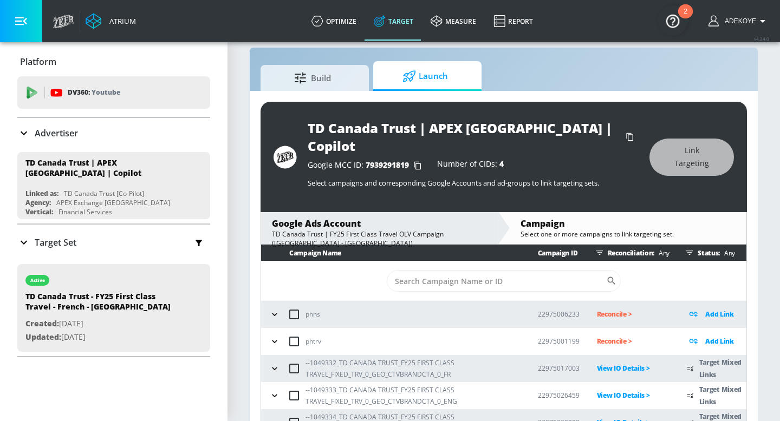
scroll to position [0, 0]
